Goal: Information Seeking & Learning: Learn about a topic

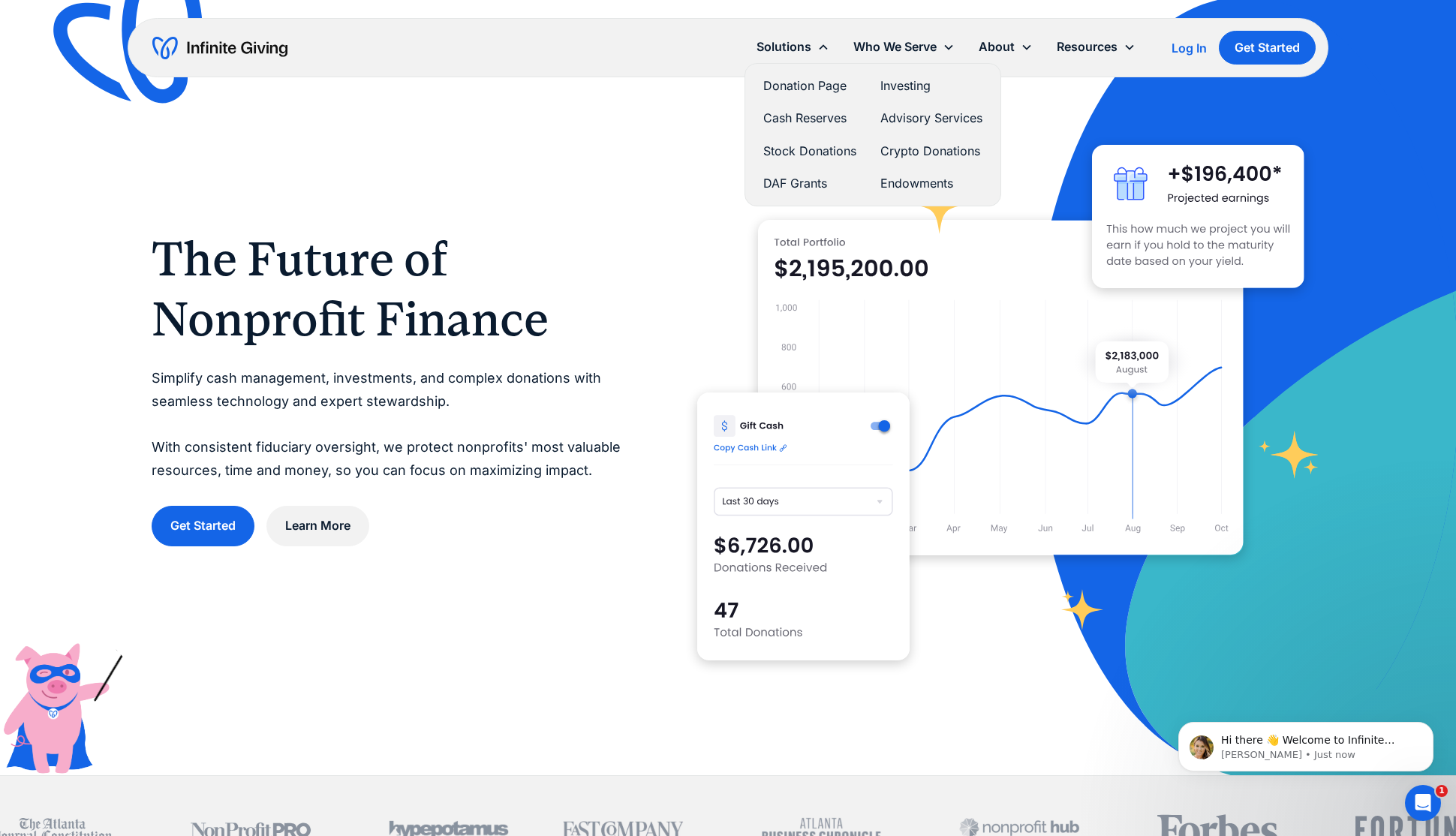
click at [824, 146] on link "Stock Donations" at bounding box center [810, 151] width 93 height 20
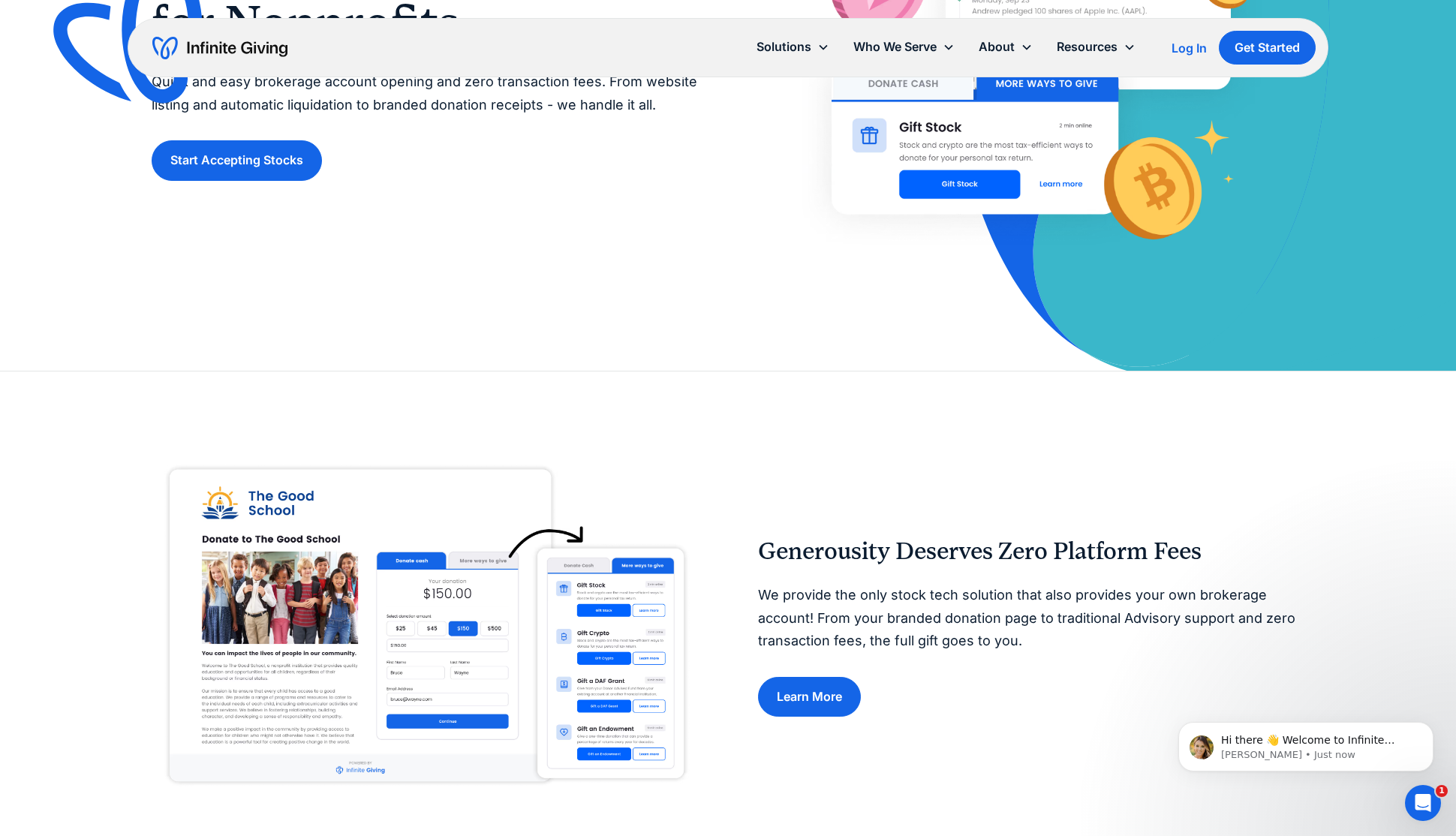
scroll to position [321, 0]
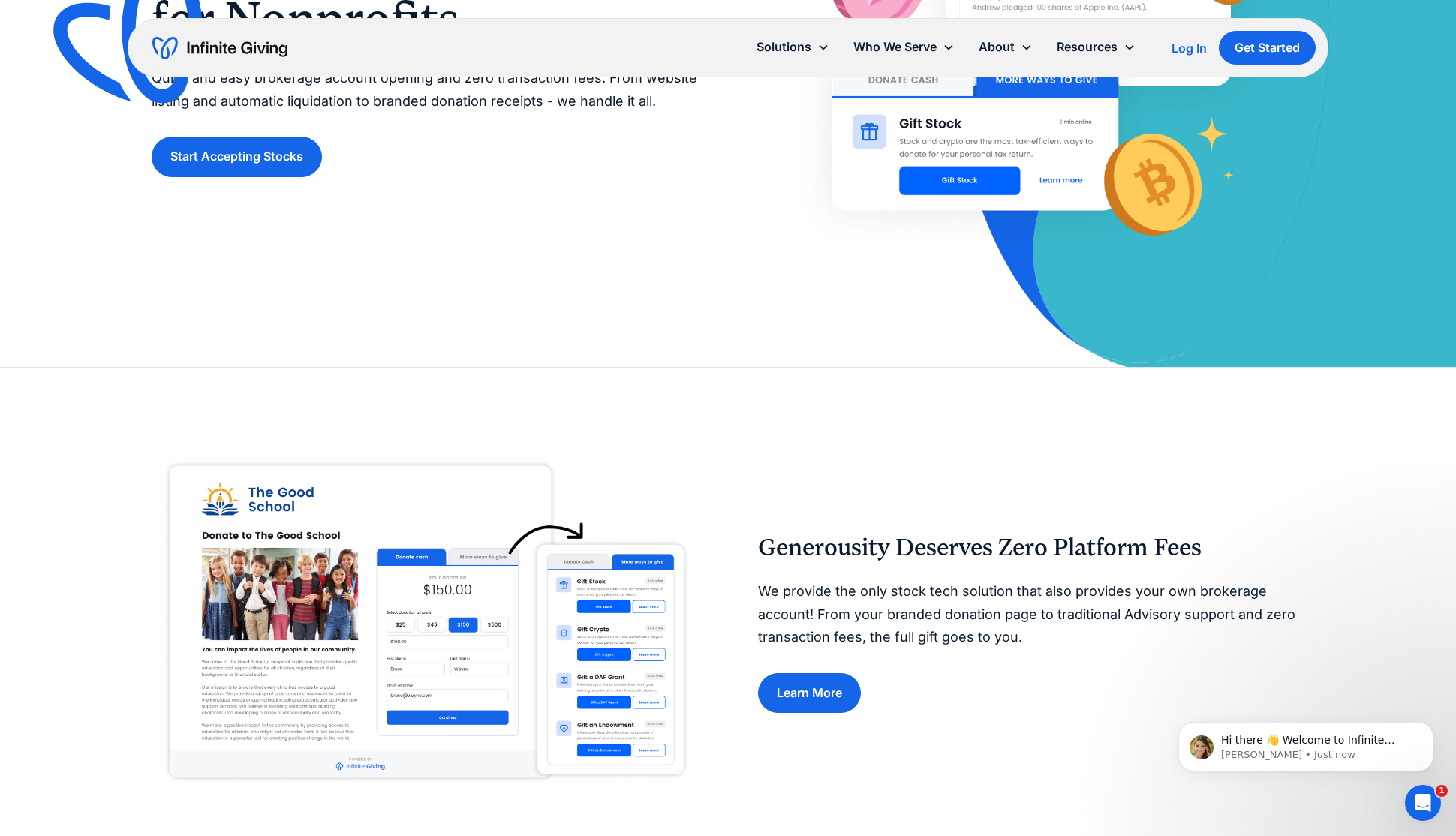
click at [966, 387] on div "Generousity Deserves Zero Platform Fees We provide the only stock tech solution…" at bounding box center [728, 623] width 1153 height 511
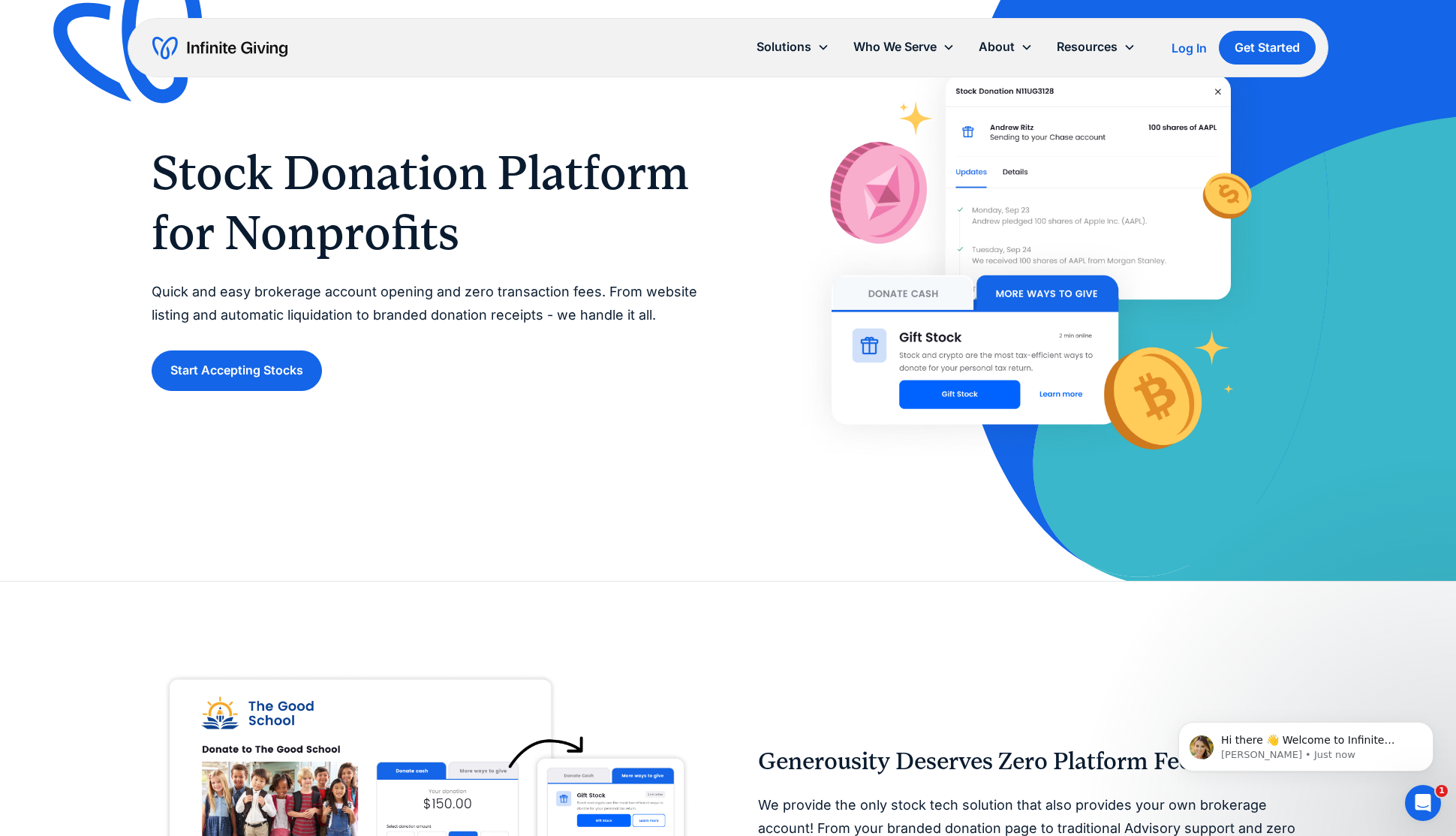
scroll to position [0, 0]
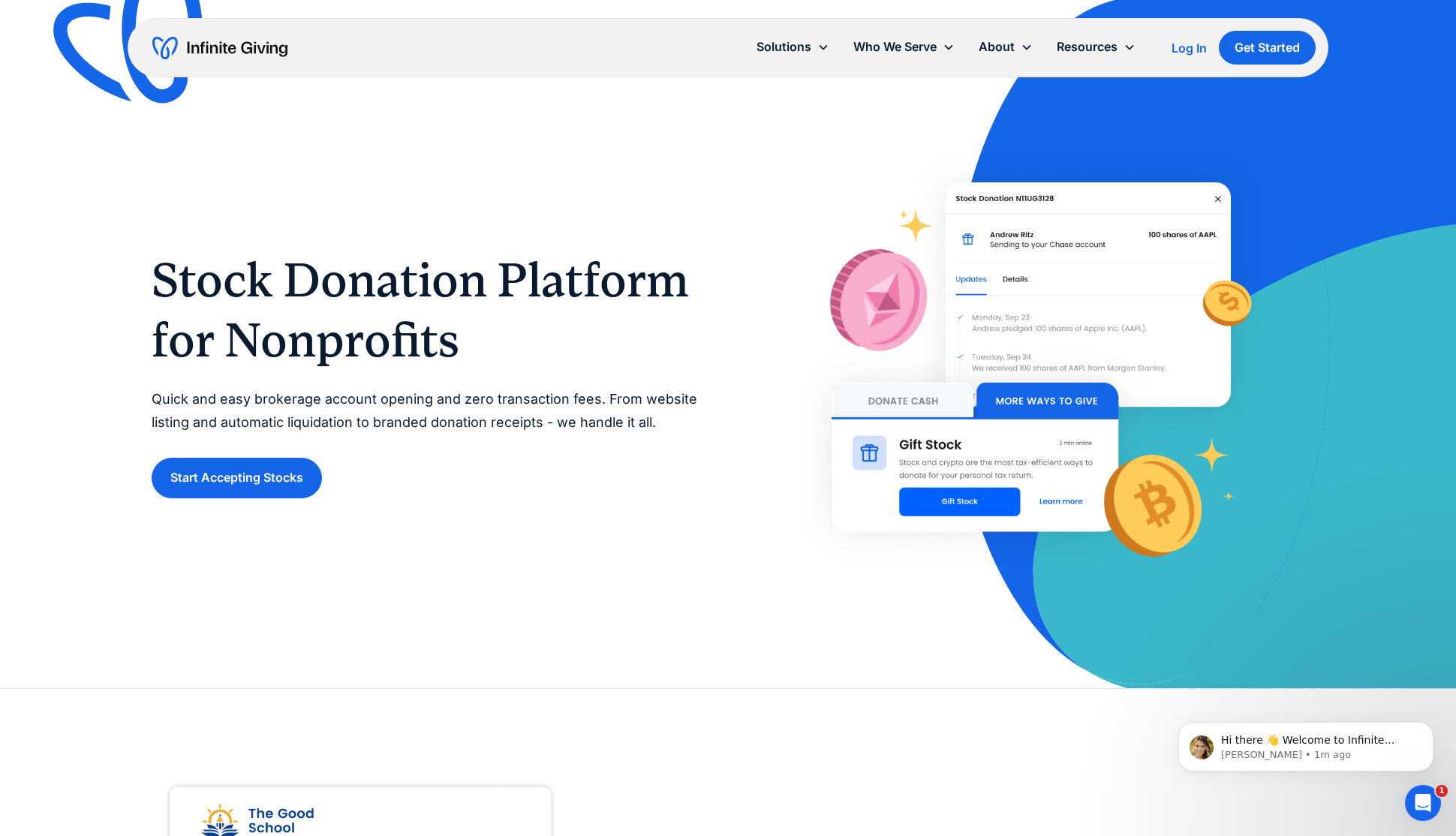
click at [511, 575] on div "Stock Donation Platform for Nonprofits Quick and easy brokerage account opening…" at bounding box center [728, 374] width 1153 height 460
